Goal: Information Seeking & Learning: Learn about a topic

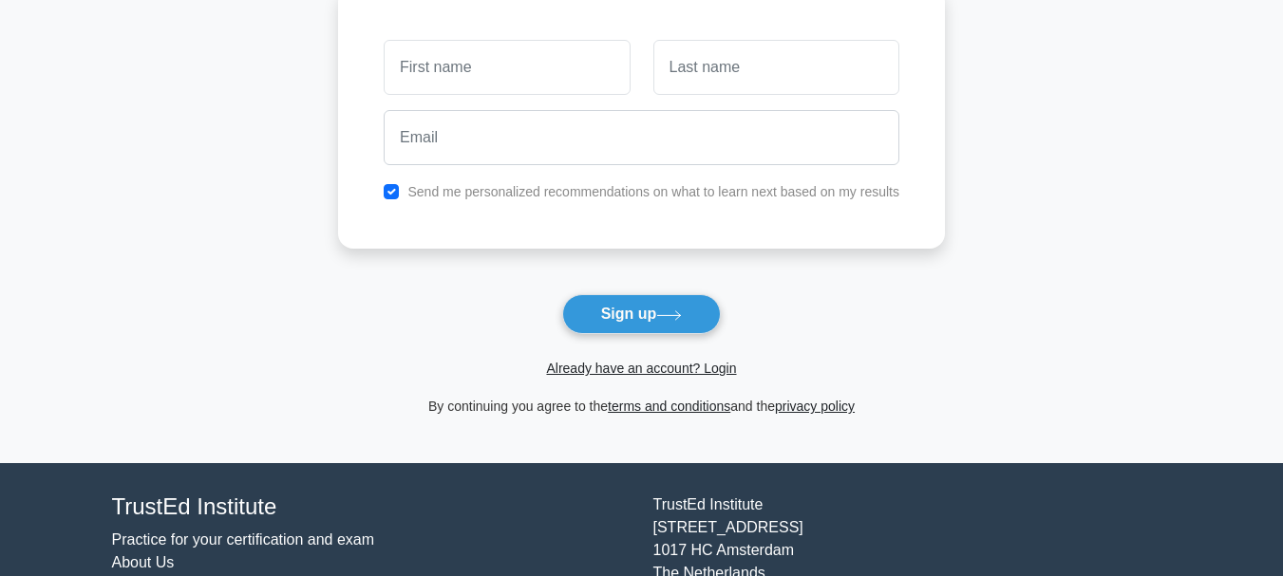
scroll to position [260, 0]
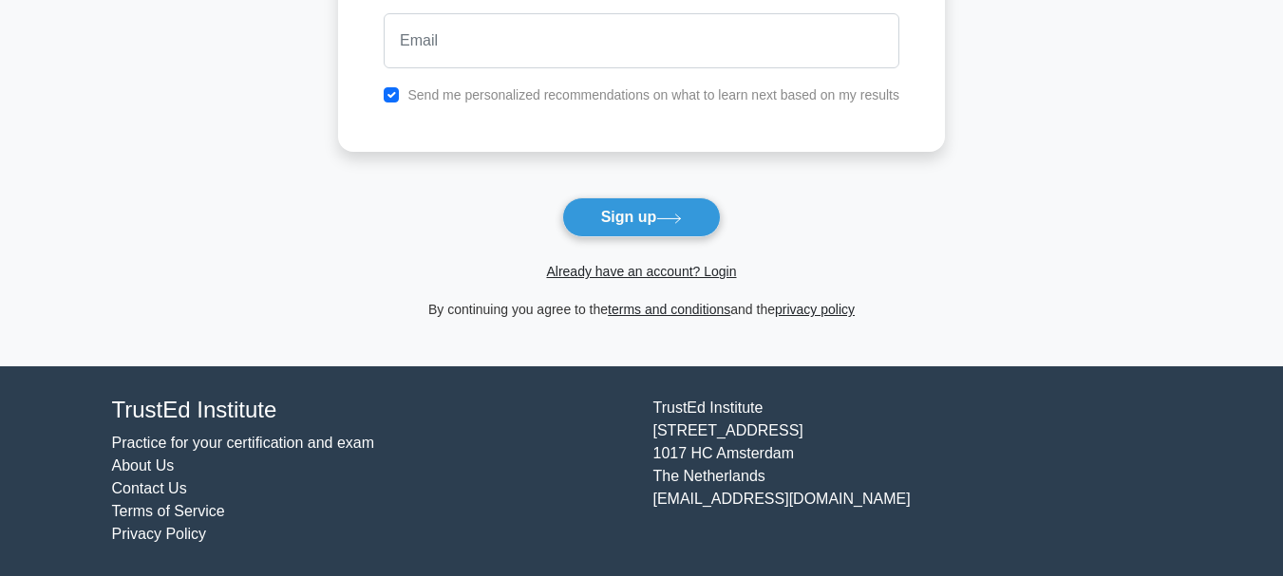
click at [338, 442] on link "Practice for your certification and exam" at bounding box center [243, 443] width 263 height 16
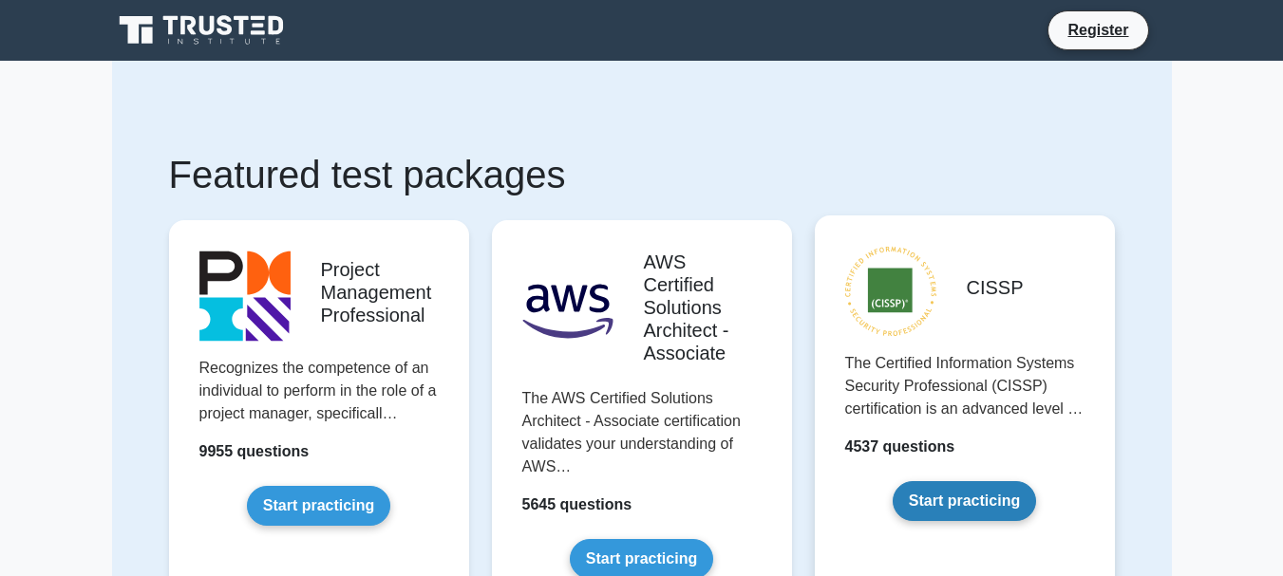
scroll to position [95, 0]
